Goal: Transaction & Acquisition: Purchase product/service

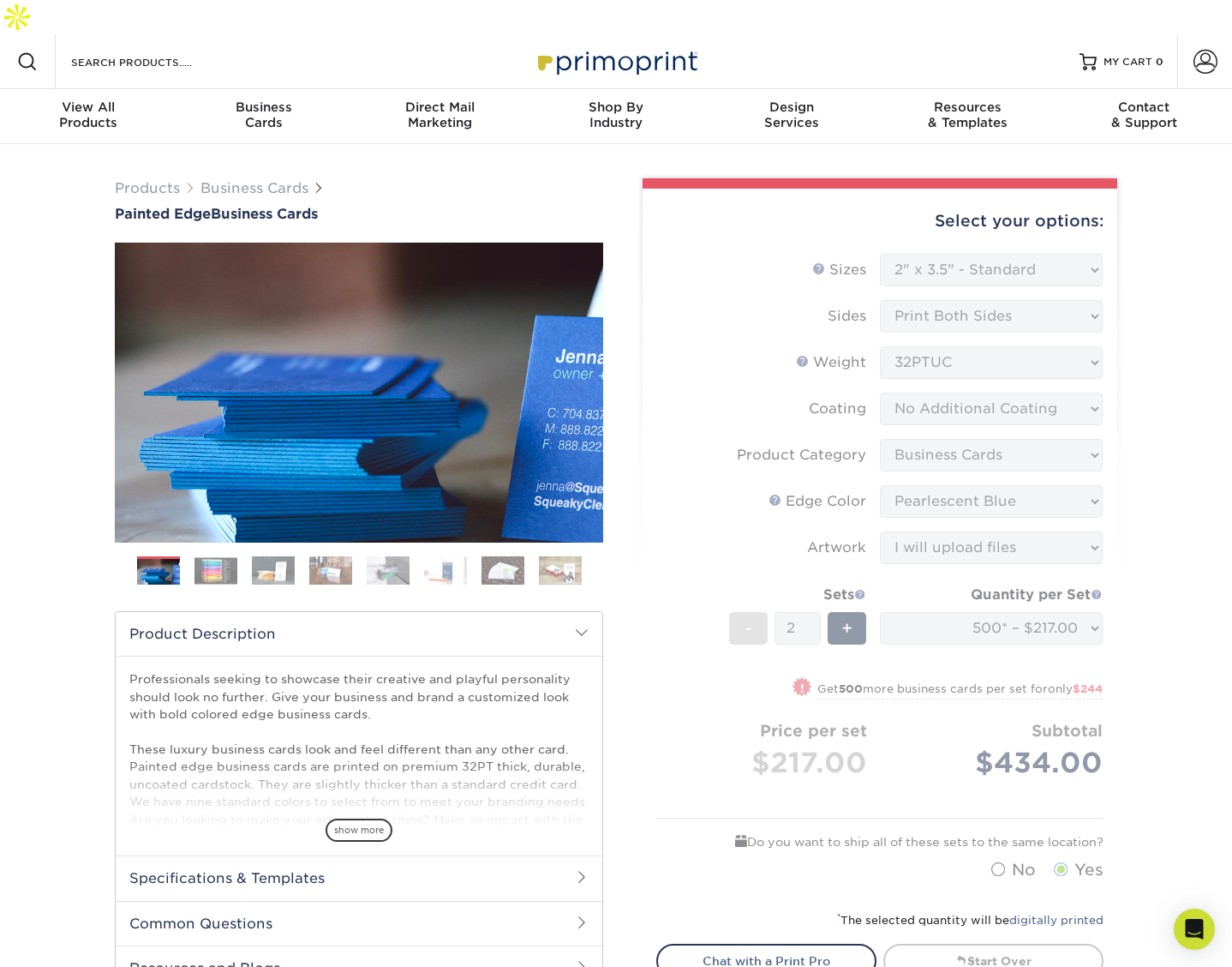
select select "2.00x3.50"
select select "3b5148f1-0588-4f88-a218-97bcfdce65c1"
select select "211cd225-22d2-46f5-b9be-c5fa0d34557d"
select select "upload"
select select "500* – $217.00"
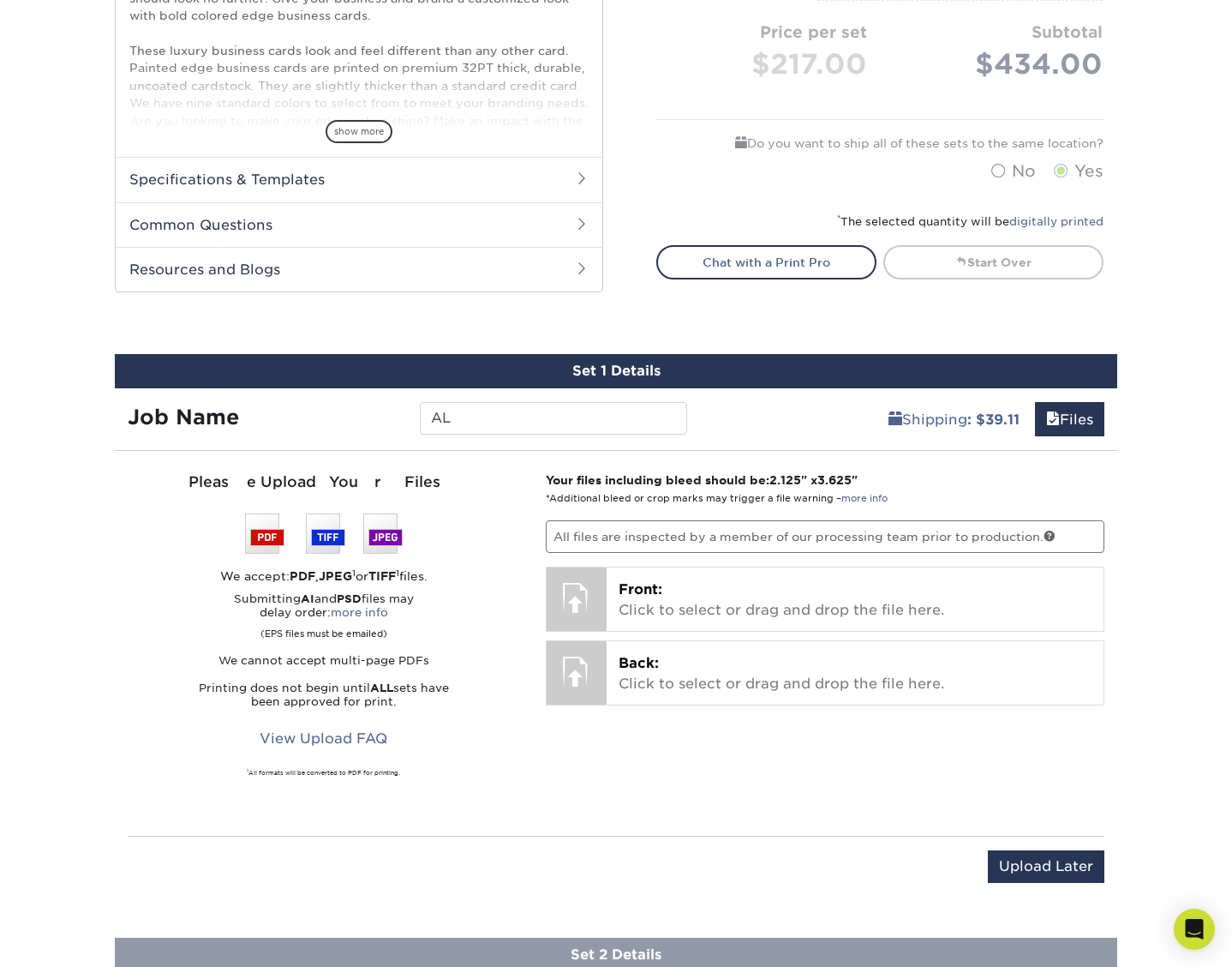
click at [1160, 660] on div "Products Business Cards Painted Edge Business Cards Previous Next" at bounding box center [616, 252] width 1232 height 1613
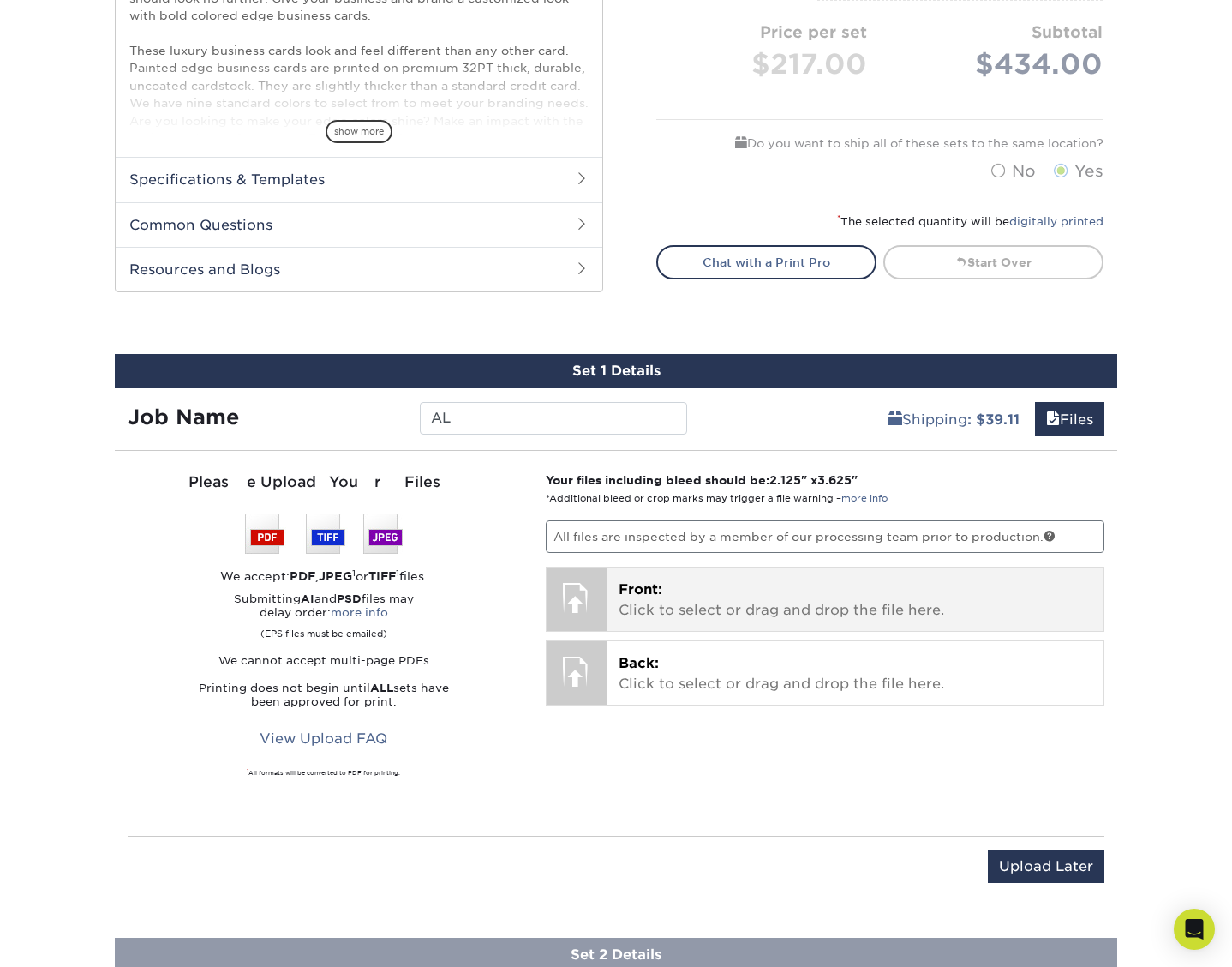
click at [636, 579] on p "Front: Click to select or drag and drop the file here." at bounding box center [855, 600] width 474 height 41
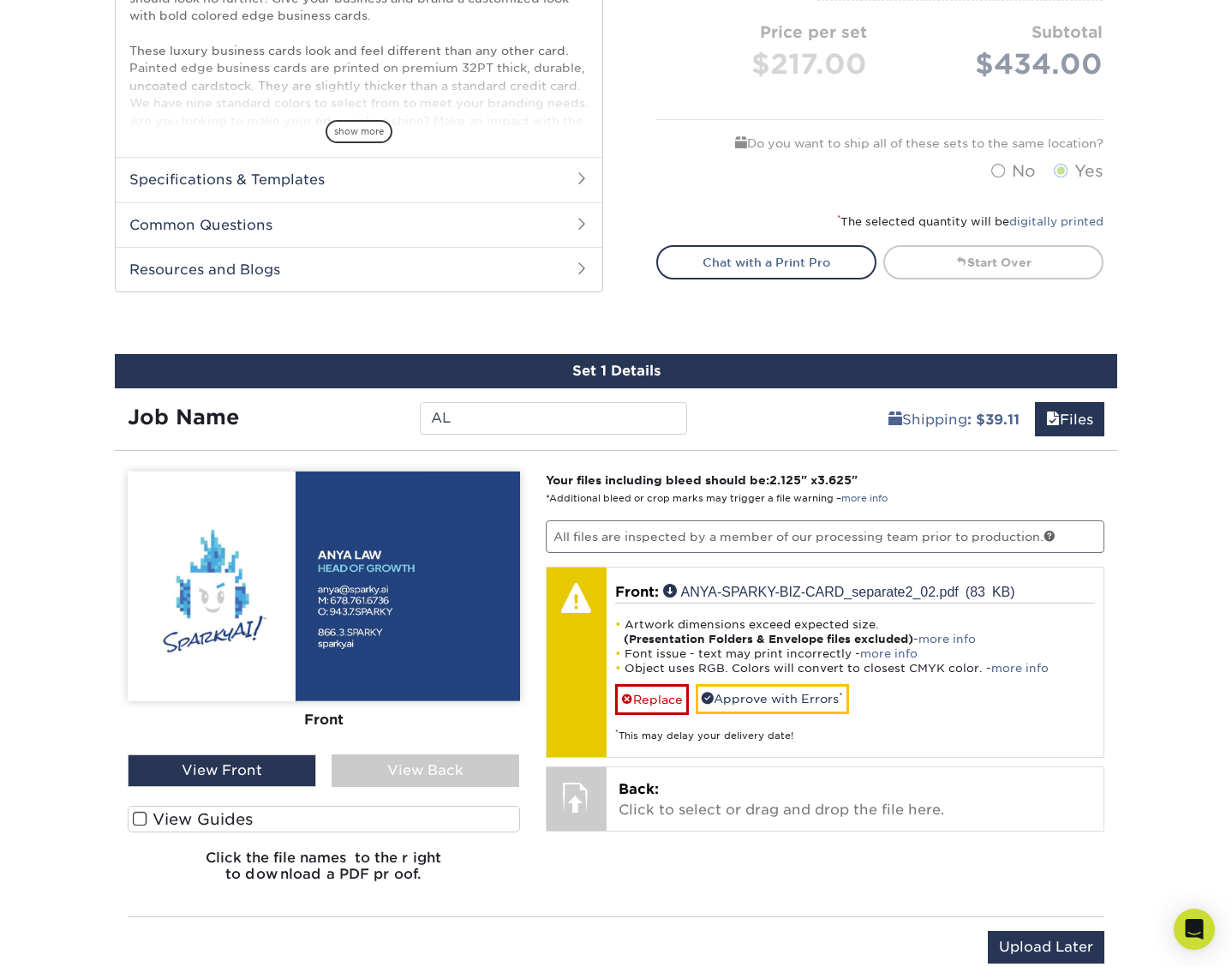
click at [227, 484] on img at bounding box center [323, 586] width 392 height 230
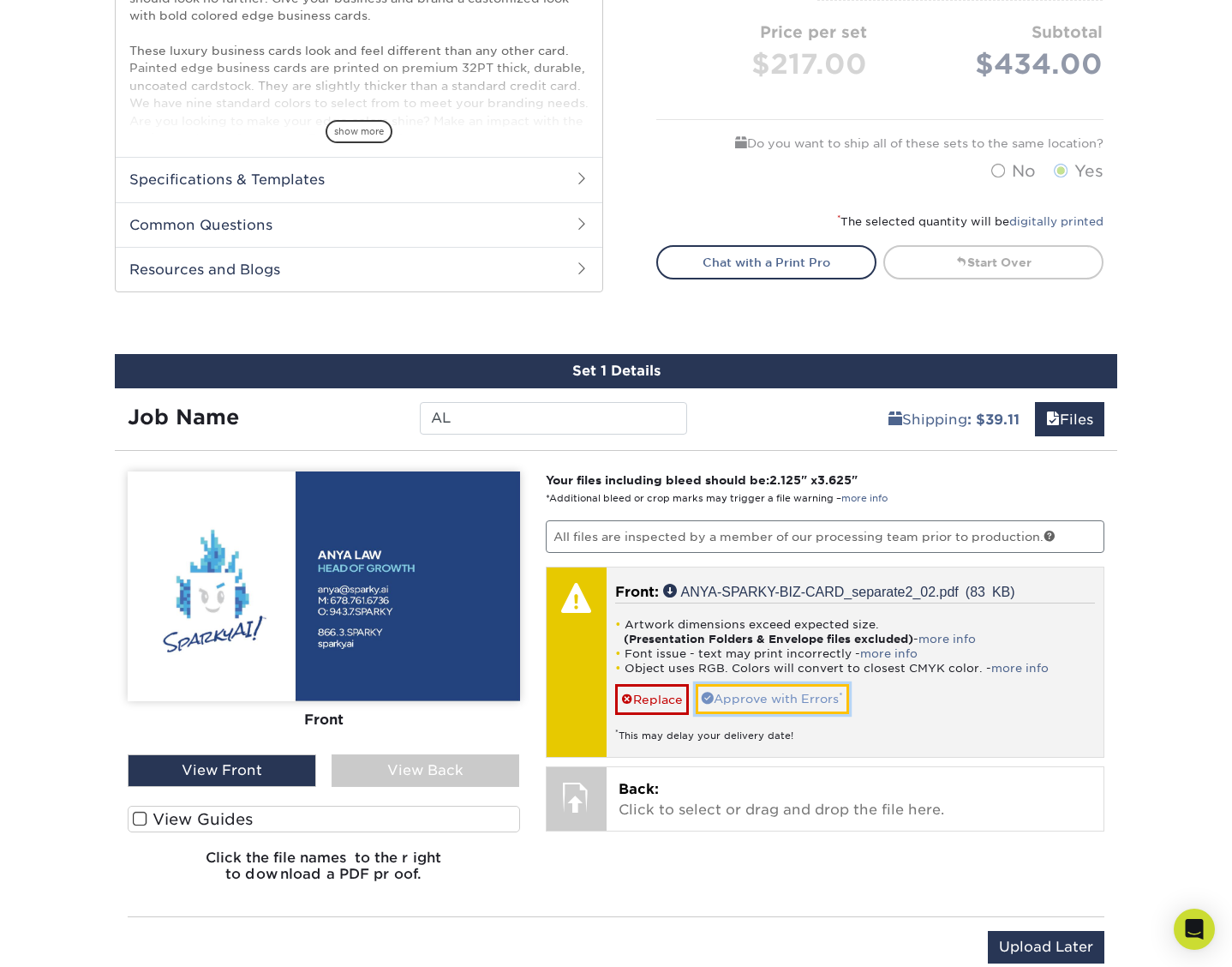
click at [756, 684] on link "Approve with Errors *" at bounding box center [772, 699] width 153 height 29
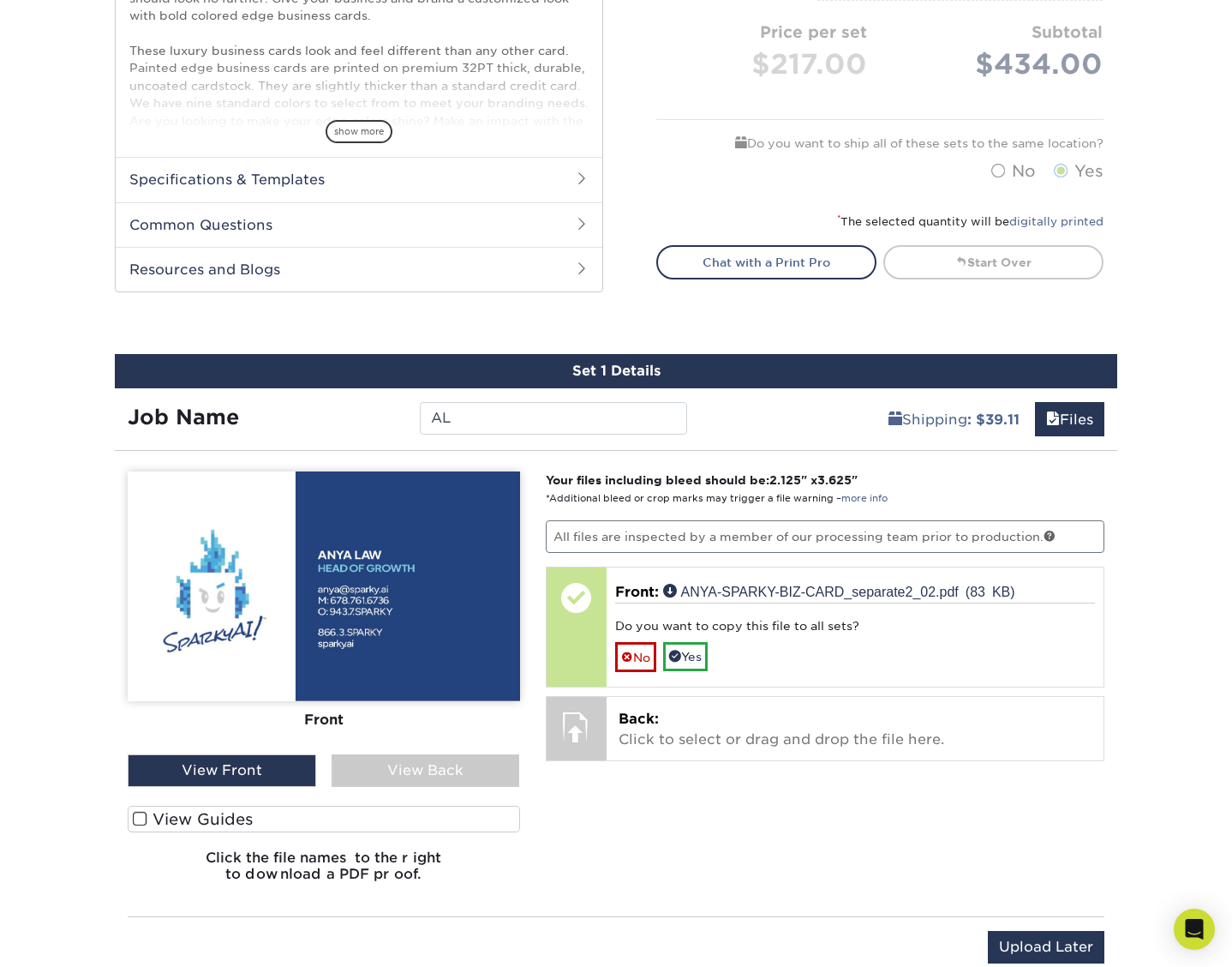
click at [298, 486] on img at bounding box center [323, 586] width 392 height 230
click at [279, 472] on img at bounding box center [323, 586] width 392 height 230
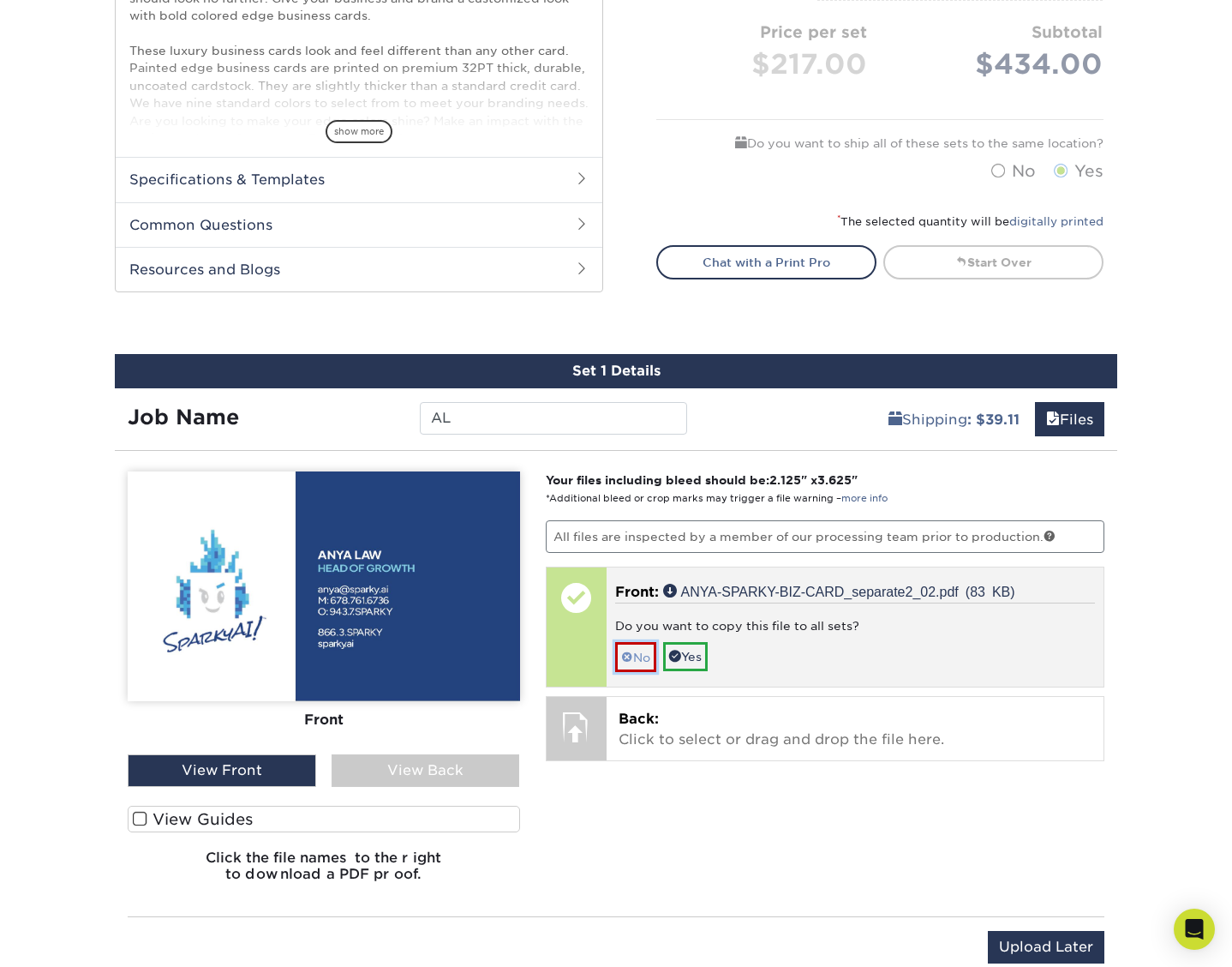
click at [635, 642] on link "No" at bounding box center [635, 657] width 41 height 30
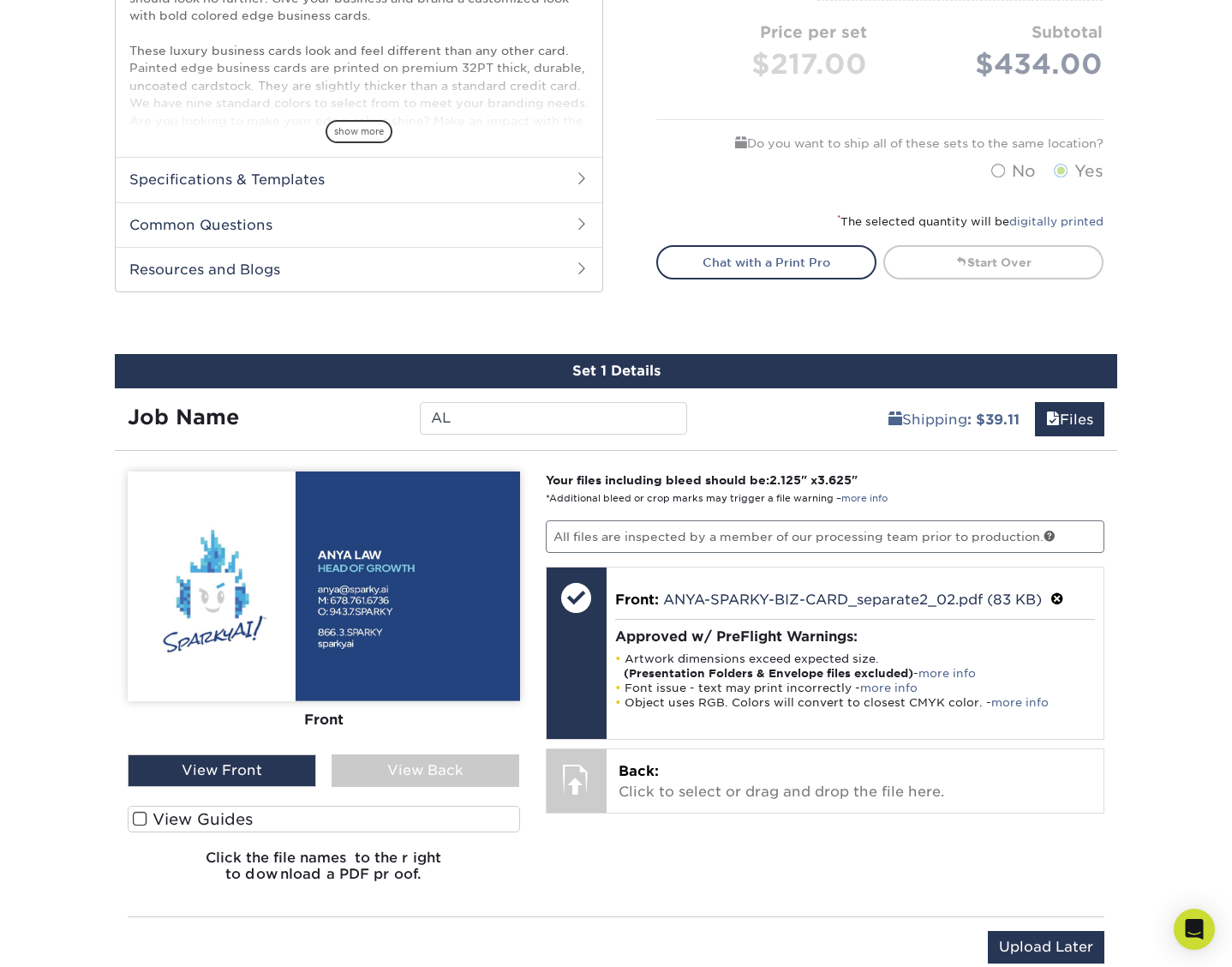
click at [344, 506] on img at bounding box center [323, 586] width 392 height 230
click at [308, 487] on img at bounding box center [323, 586] width 392 height 230
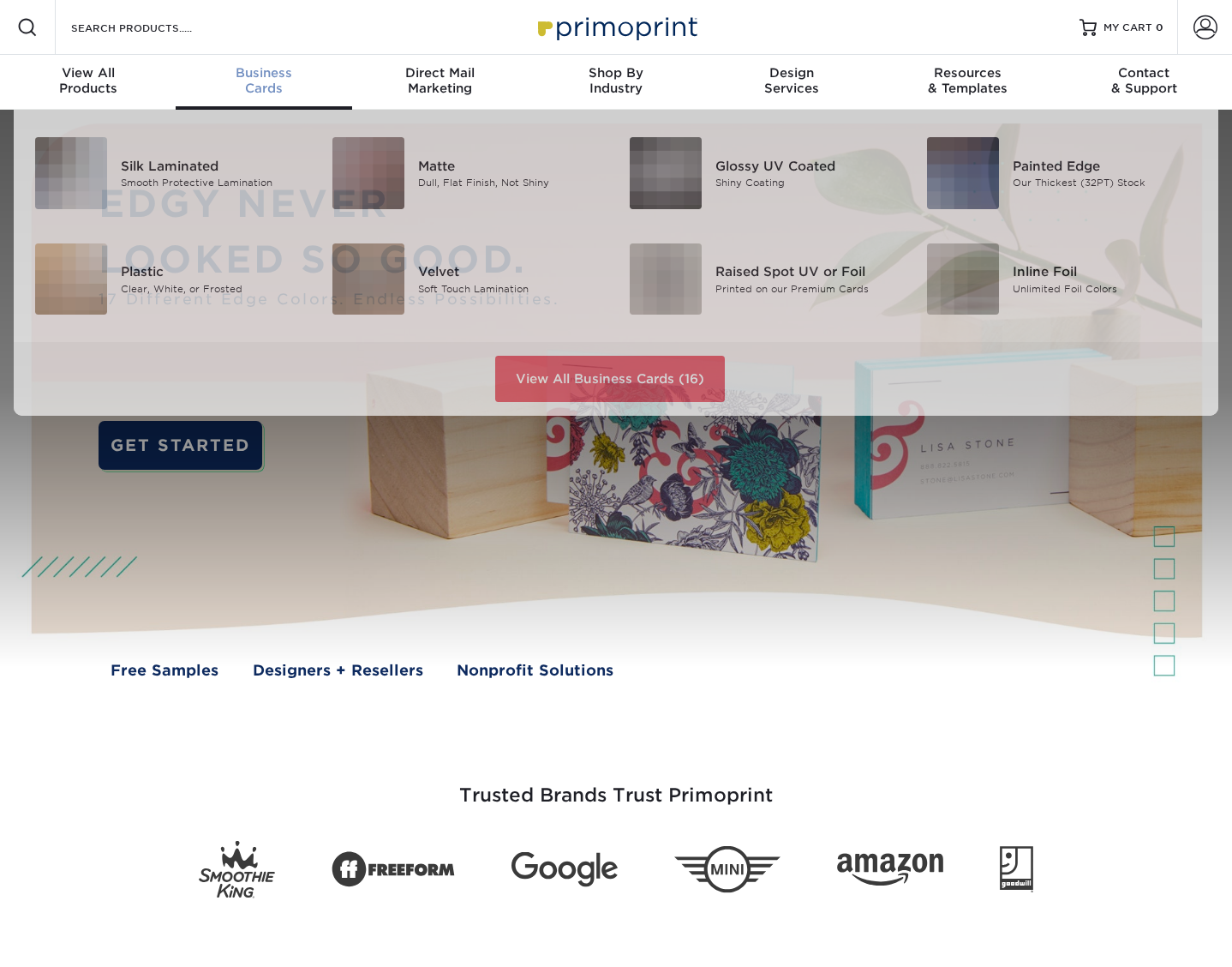
click at [248, 84] on div "Business Cards" at bounding box center [262, 80] width 175 height 31
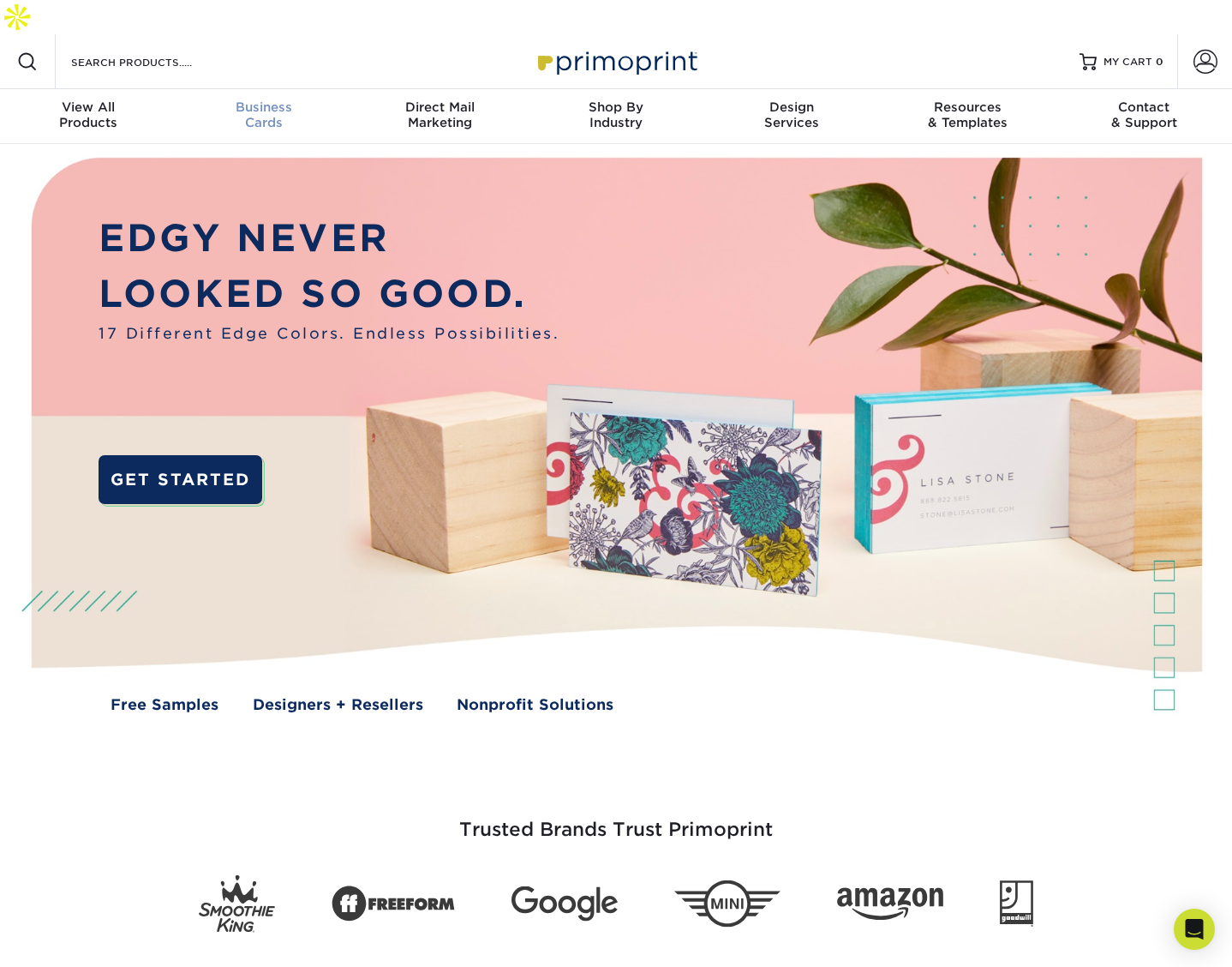
click at [253, 100] on div "Business Cards" at bounding box center [262, 115] width 175 height 31
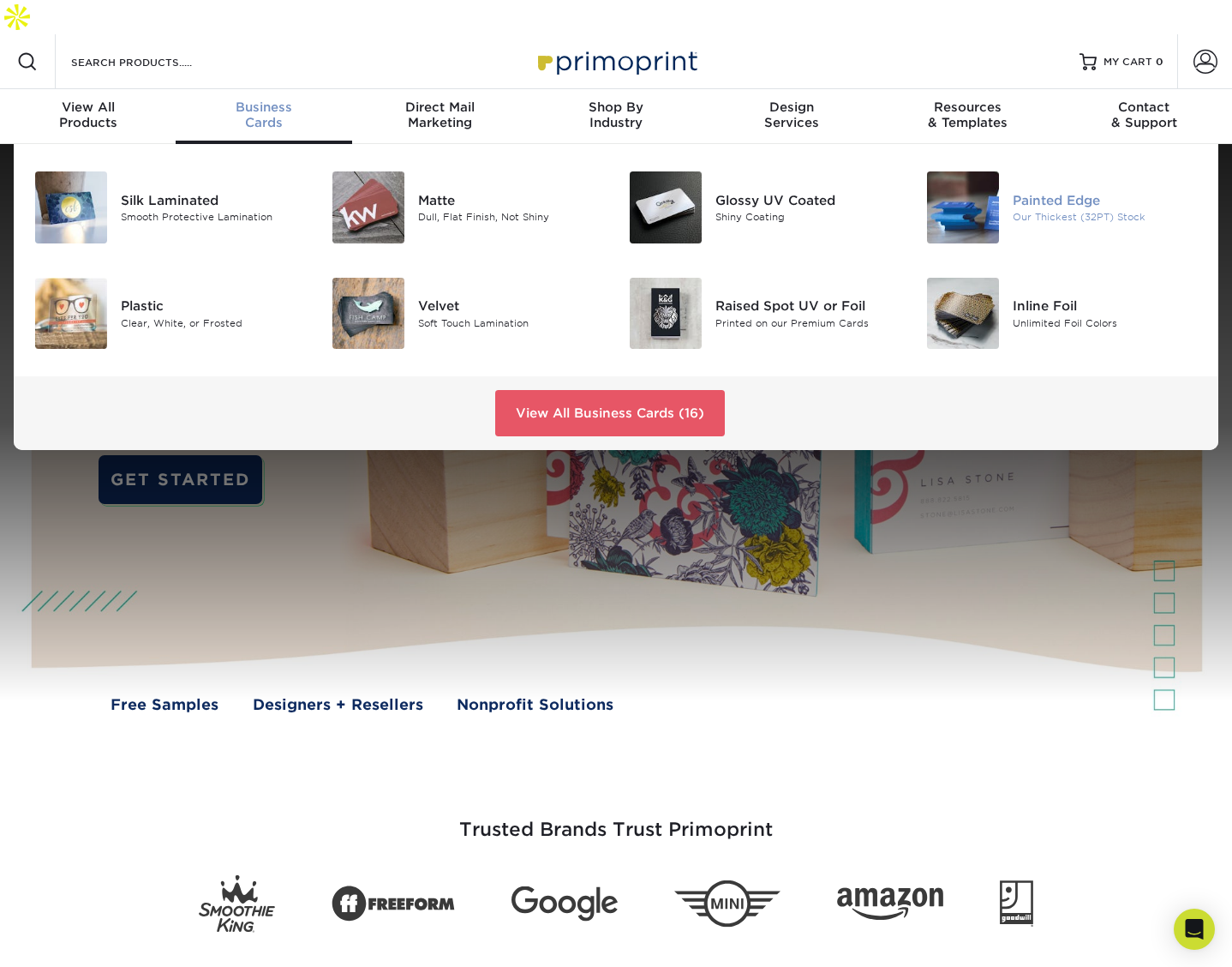
click at [1064, 191] on div "Painted Edge" at bounding box center [1105, 200] width 185 height 18
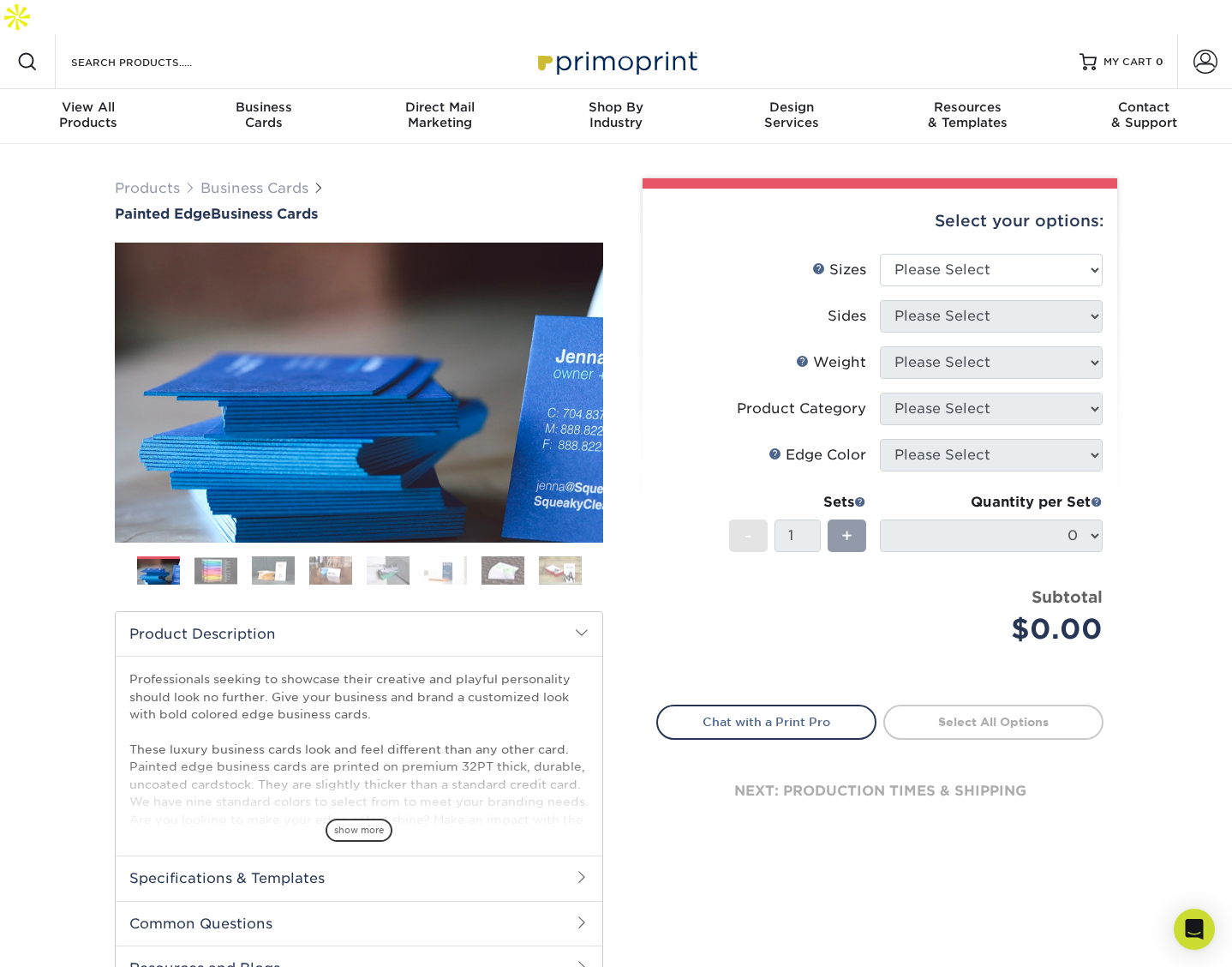
click at [687, 585] on div "Price per set $0.00" at bounding box center [769, 617] width 223 height 65
click at [755, 704] on link "Chat with a Print Pro" at bounding box center [766, 721] width 220 height 34
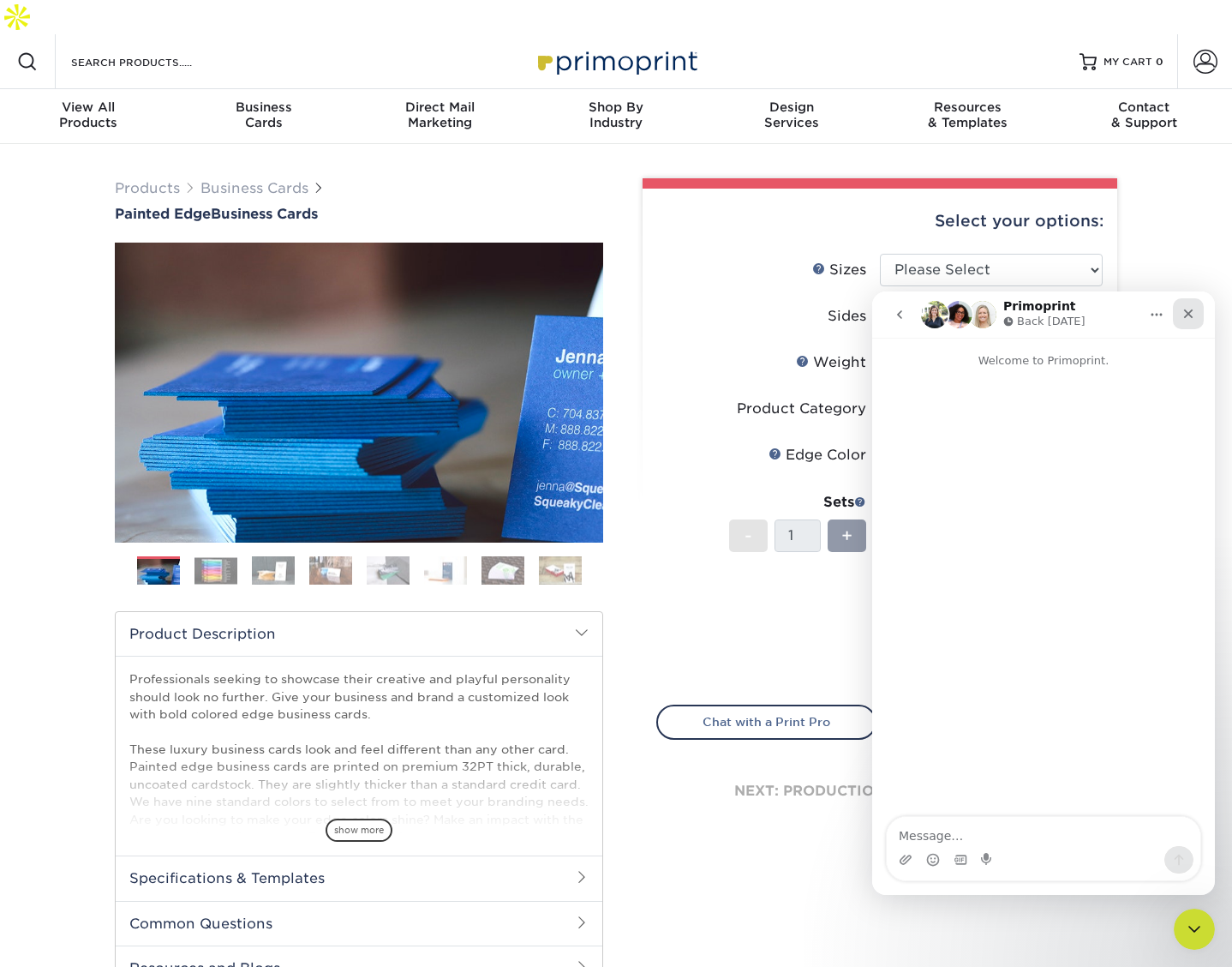
click at [1193, 305] on div "Close" at bounding box center [1188, 314] width 31 height 31
